Goal: Transaction & Acquisition: Purchase product/service

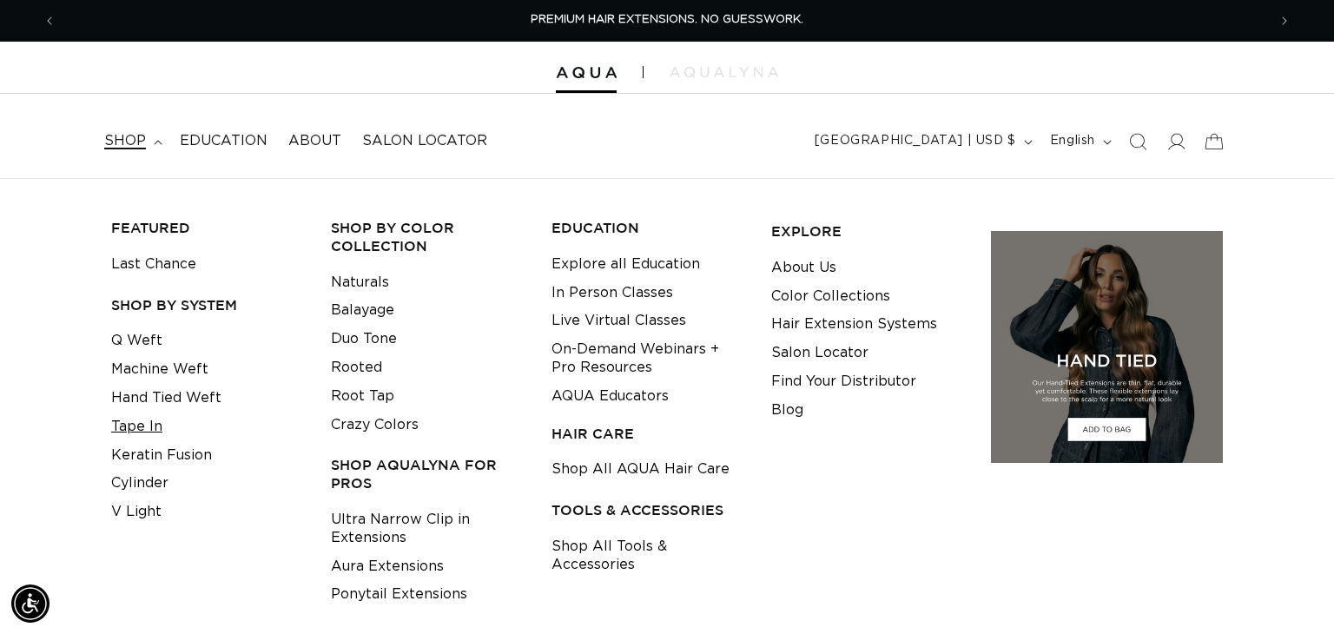
click at [146, 425] on link "Tape In" at bounding box center [136, 426] width 51 height 29
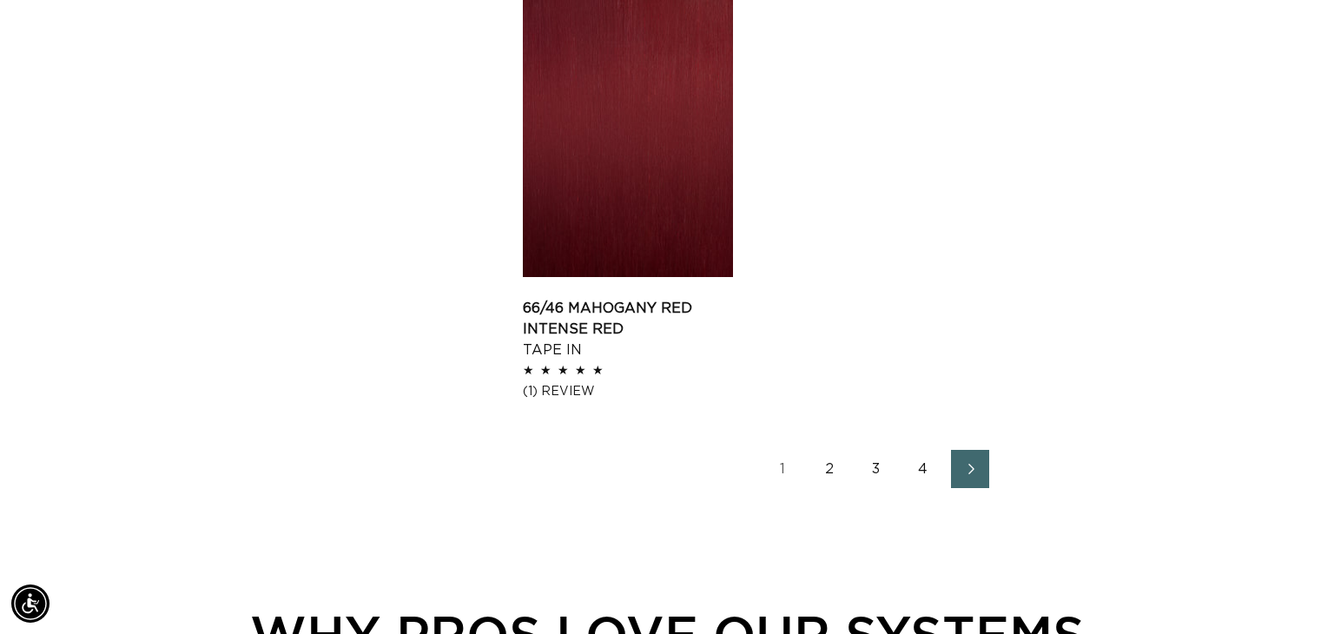
scroll to position [2821, 0]
click at [973, 462] on icon "Next page" at bounding box center [971, 468] width 23 height 12
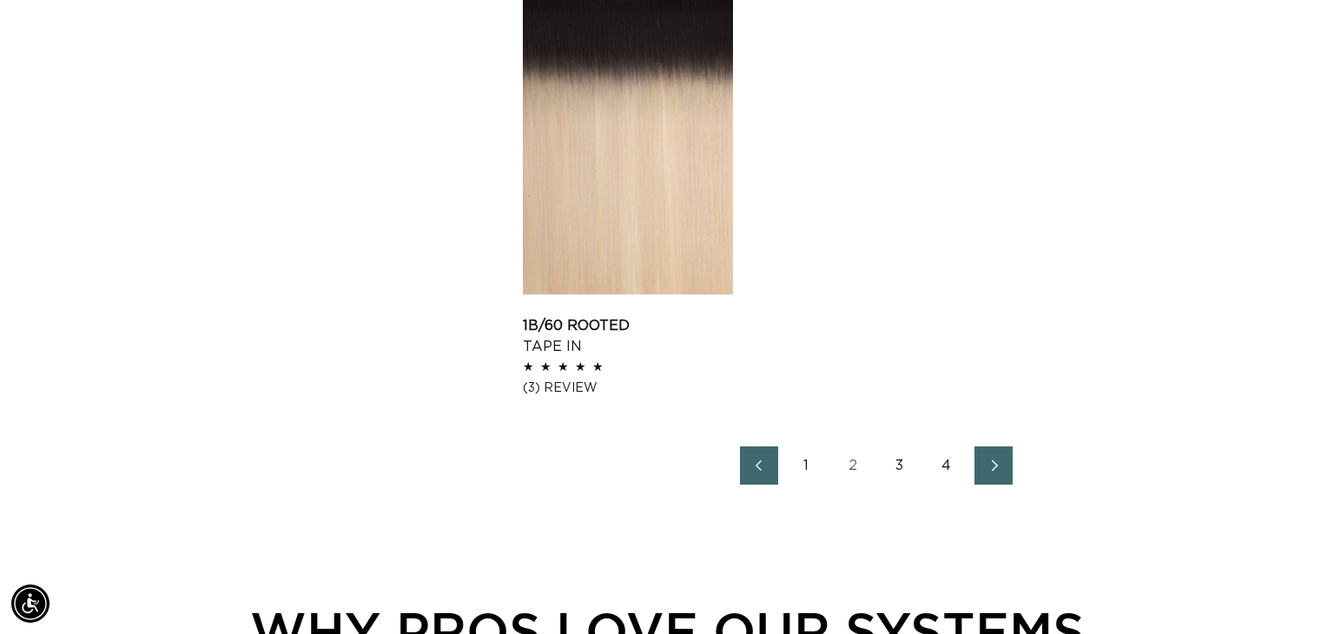
click at [979, 472] on link "Next page" at bounding box center [993, 465] width 38 height 38
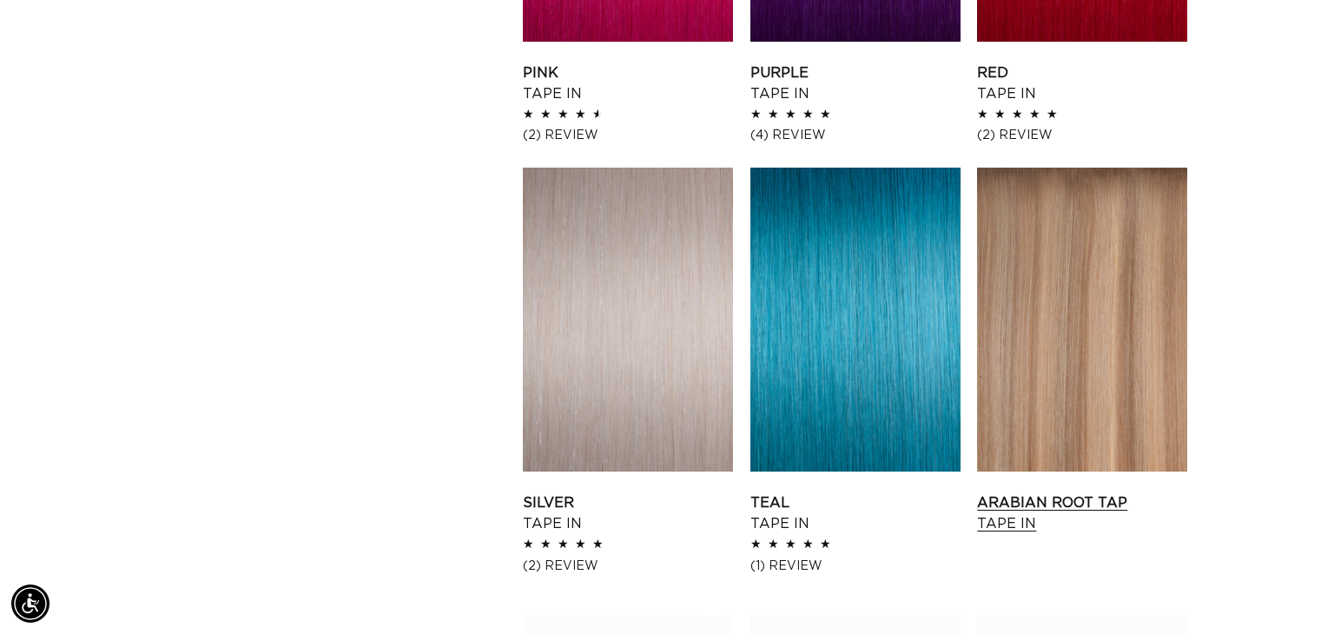
scroll to position [0, 1210]
click at [1052, 492] on link "Arabian Root Tap Tape In" at bounding box center [1082, 513] width 210 height 42
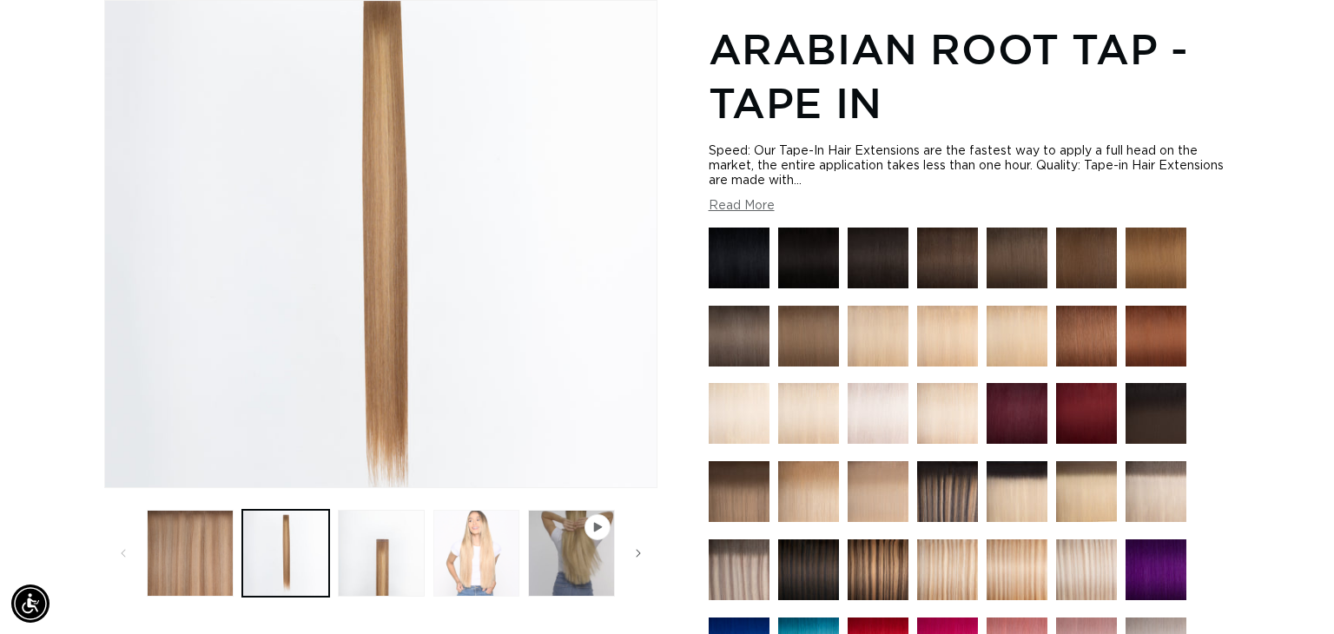
scroll to position [240, 0]
click at [445, 548] on button "Load image 4 in gallery view" at bounding box center [476, 553] width 87 height 87
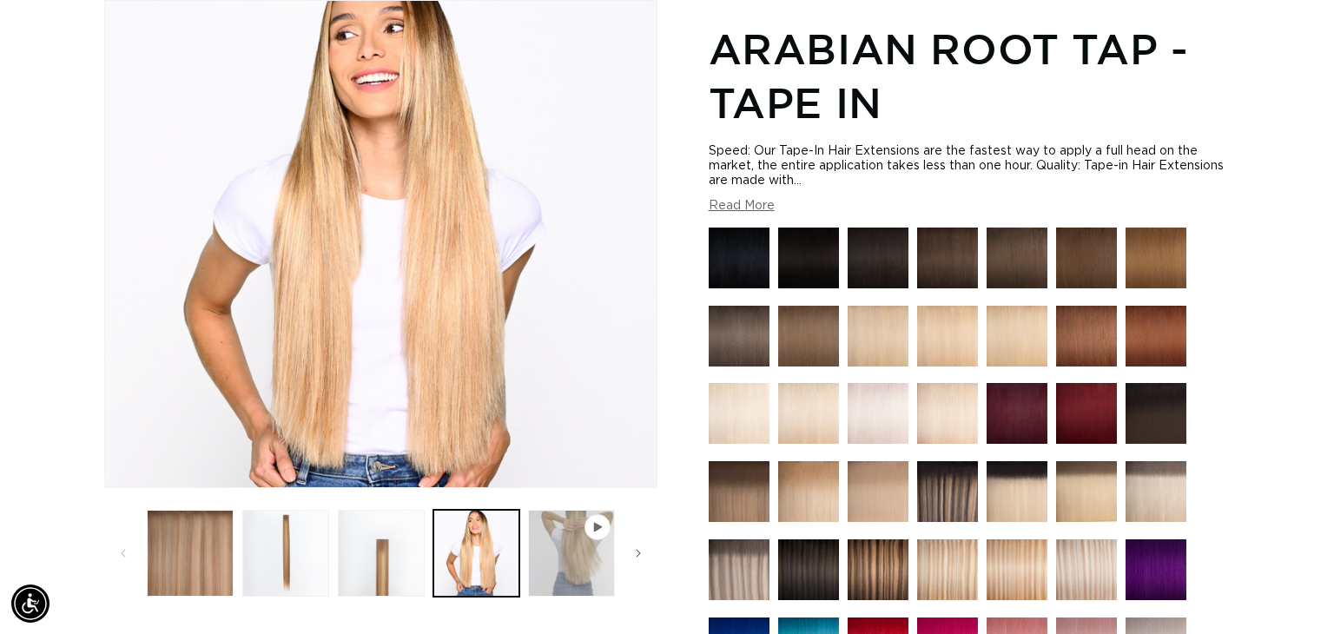
scroll to position [0, 0]
click at [574, 534] on button "Play video 1 in gallery view" at bounding box center [571, 553] width 87 height 87
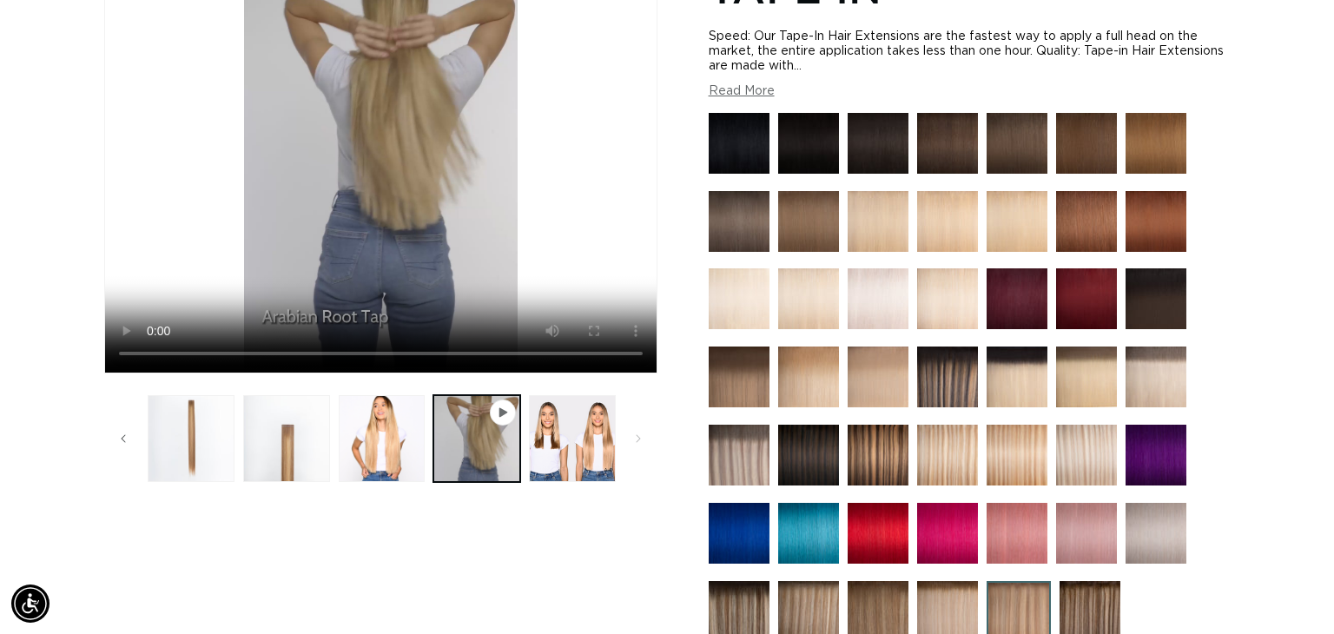
scroll to position [365, 0]
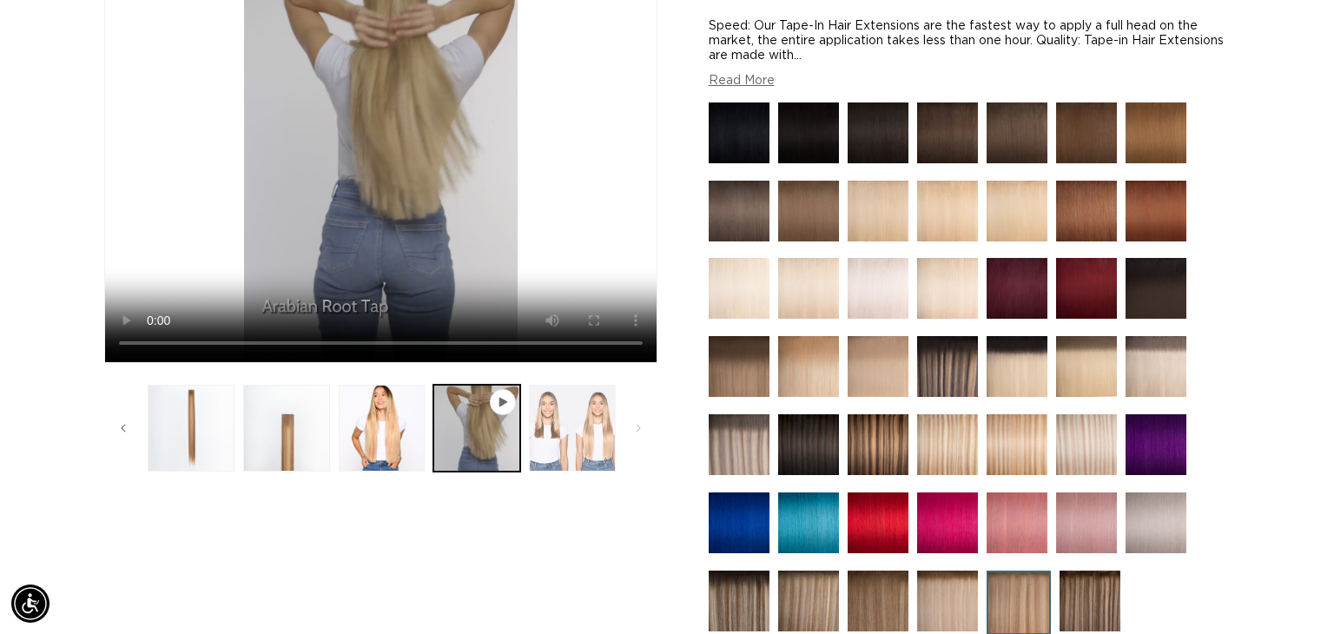
click at [589, 443] on button "Load image 5 in gallery view" at bounding box center [572, 428] width 87 height 87
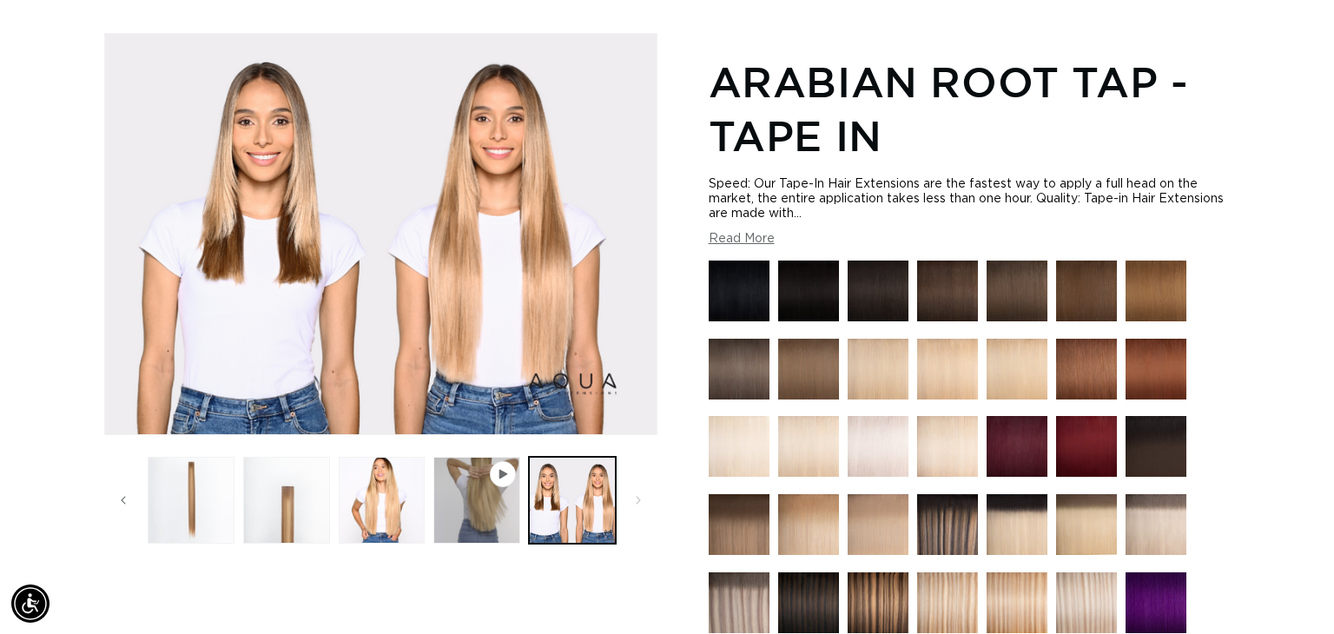
scroll to position [0, 0]
click at [486, 516] on button "Play video 1 in gallery view" at bounding box center [476, 500] width 87 height 87
